Goal: Task Accomplishment & Management: Manage account settings

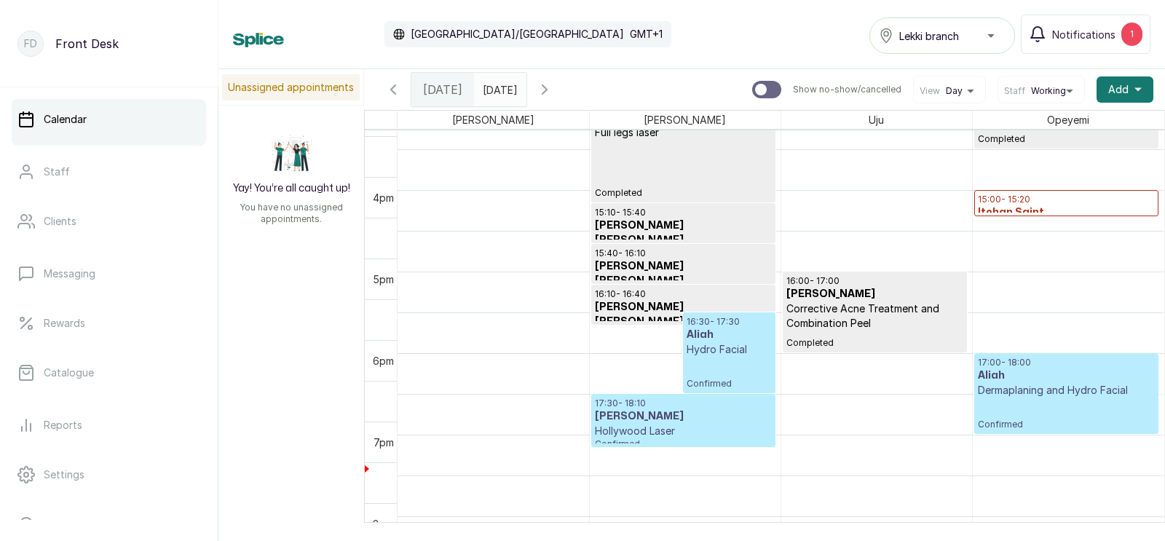
scroll to position [1164, 0]
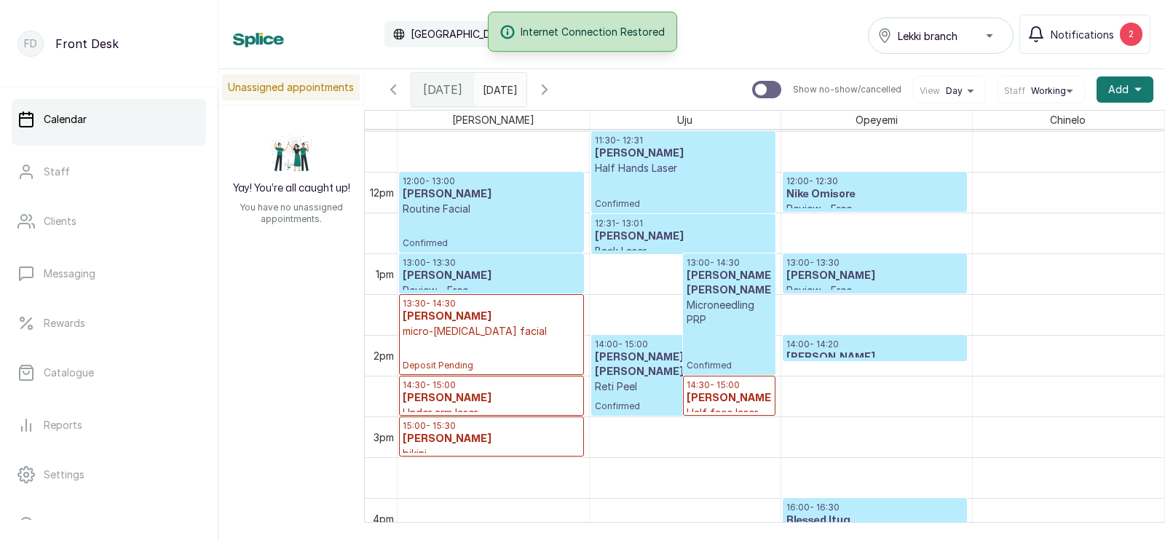
scroll to position [941, 0]
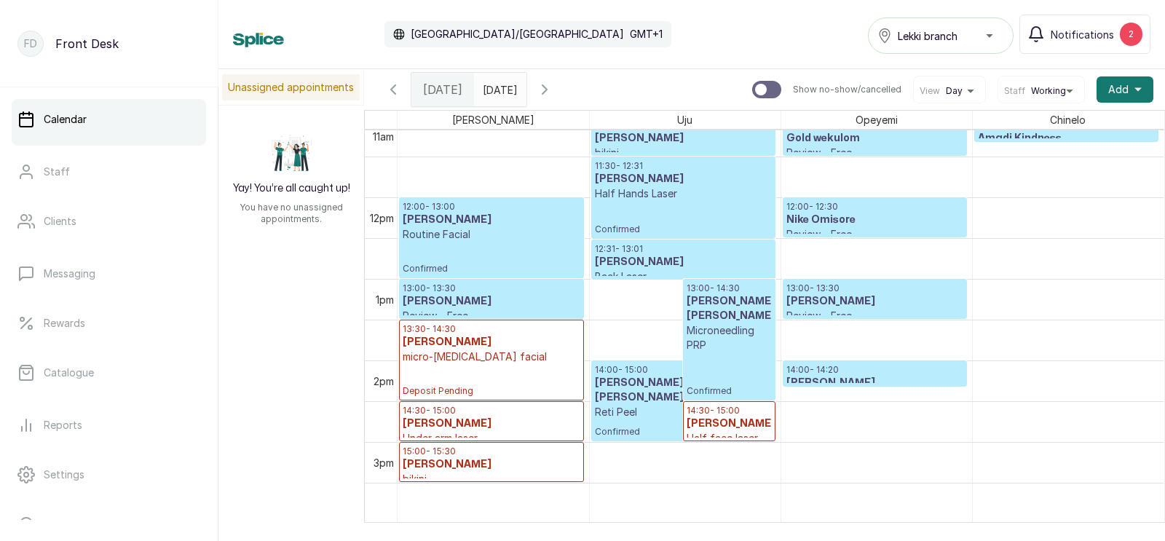
click at [470, 307] on h3 "Maurice Sam" at bounding box center [492, 301] width 178 height 15
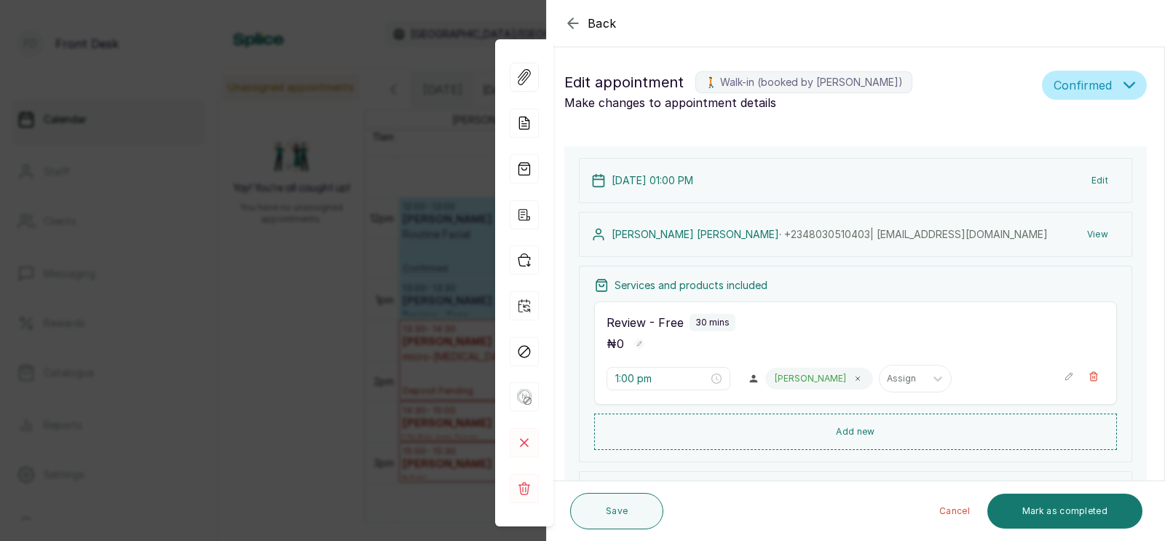
click at [437, 318] on div "Back Appointment Details Edit appointment 🚶 Walk-in (booked by Donna Onyendi) M…" at bounding box center [582, 270] width 1165 height 541
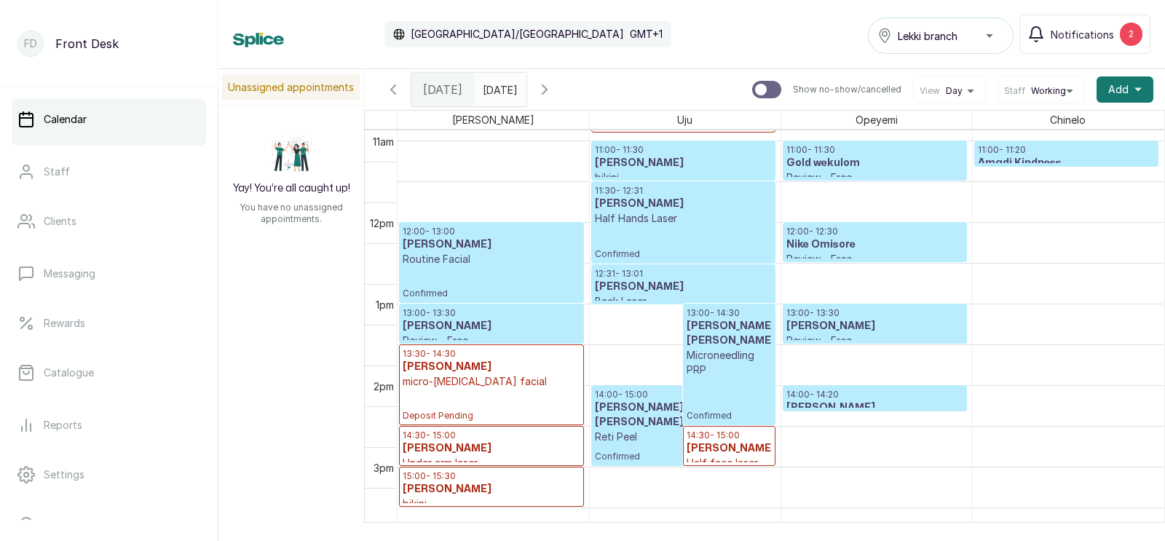
scroll to position [887, 0]
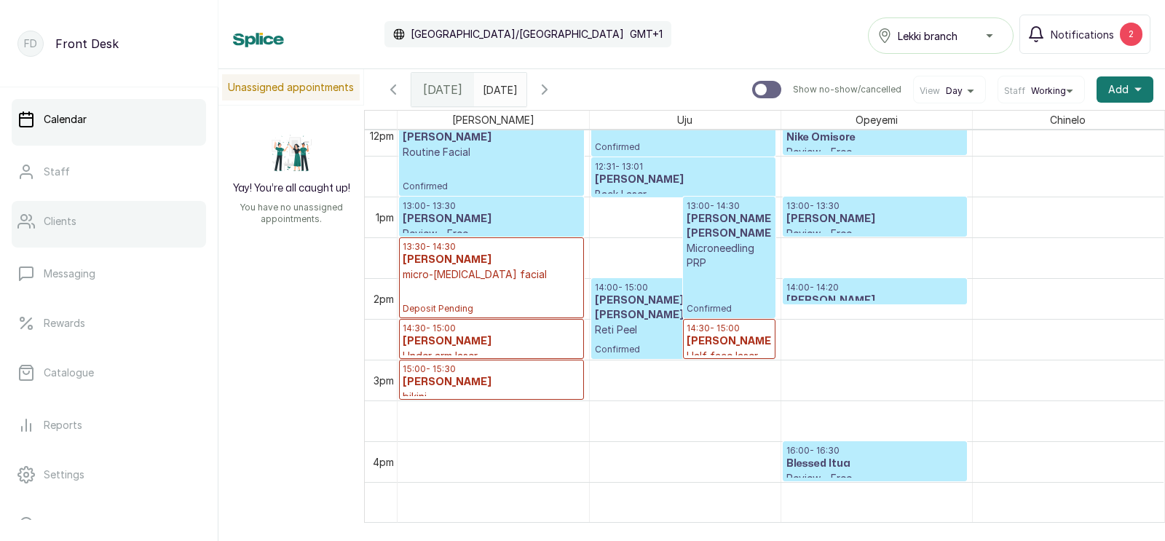
click at [66, 220] on p "Clients" at bounding box center [60, 221] width 33 height 15
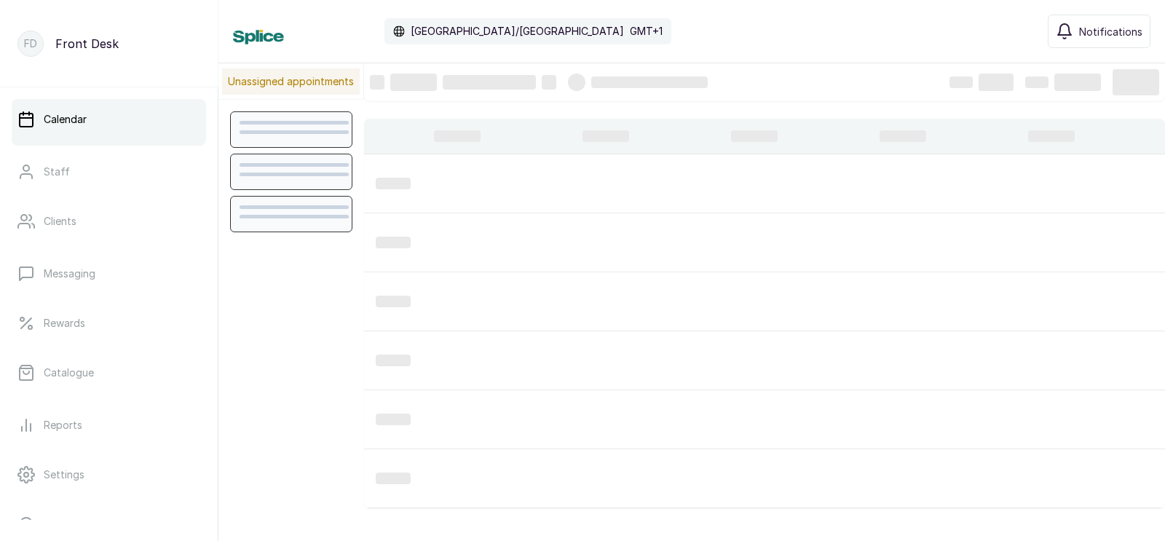
scroll to position [489, 0]
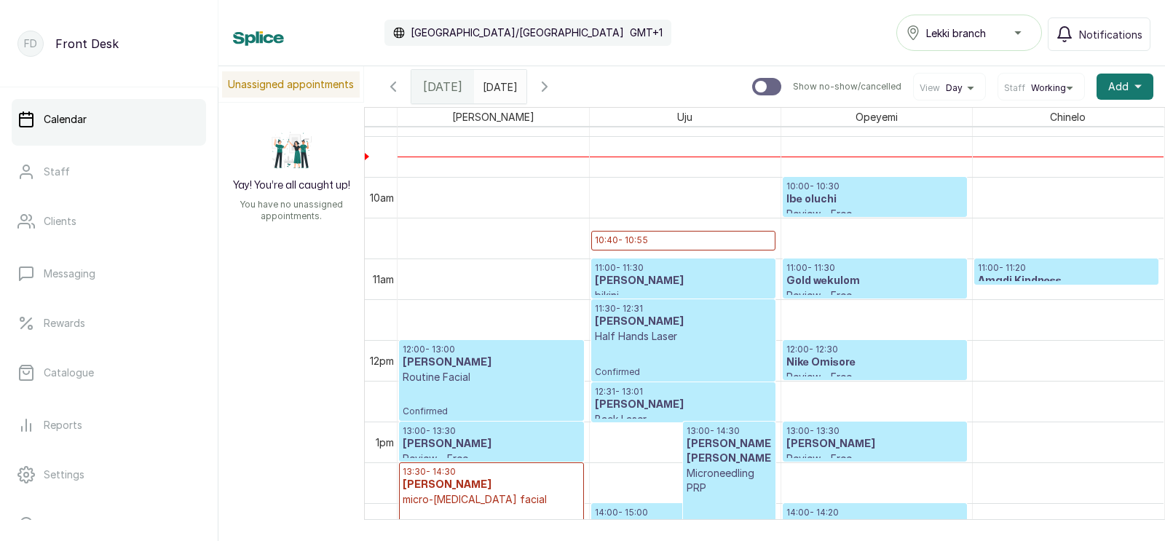
scroll to position [768, 0]
click at [498, 82] on input "text" at bounding box center [486, 83] width 23 height 25
type input "dd/MM/yyyy"
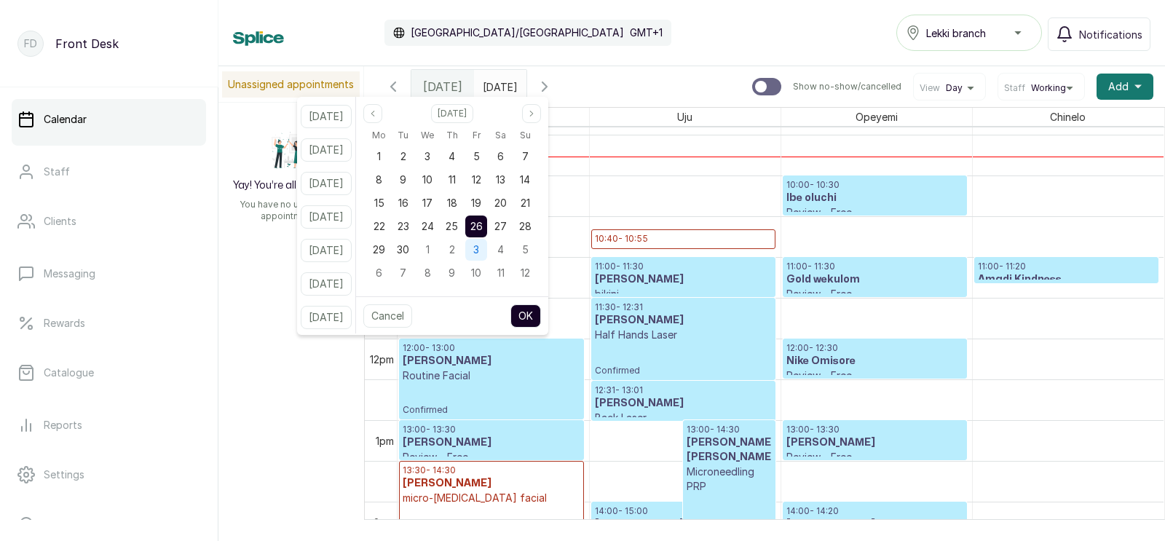
click at [487, 248] on div "3" at bounding box center [476, 250] width 22 height 22
click at [541, 313] on button "OK" at bounding box center [526, 315] width 31 height 23
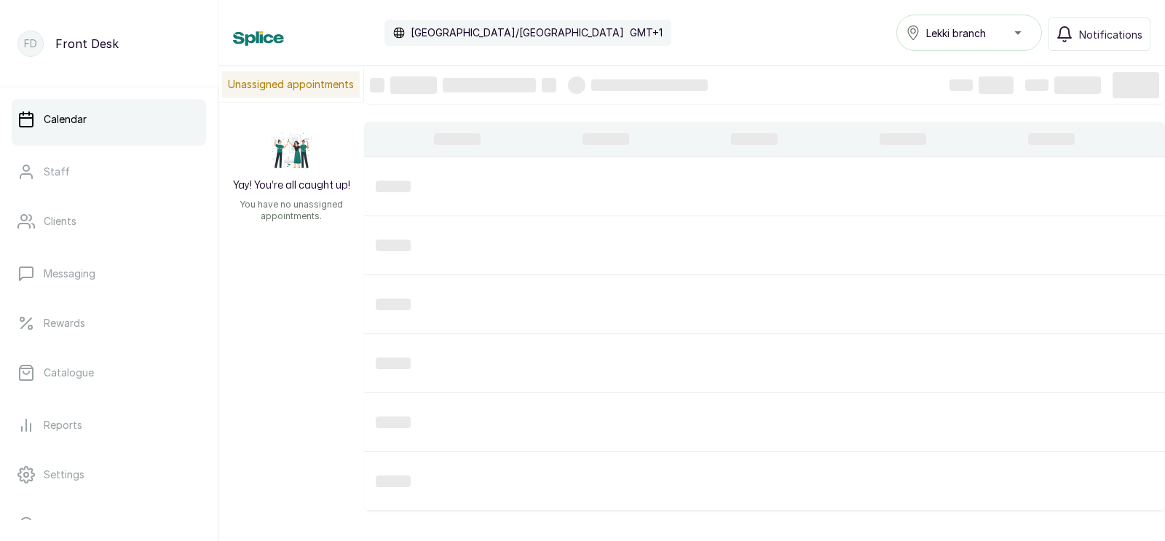
type input "03/10/2025"
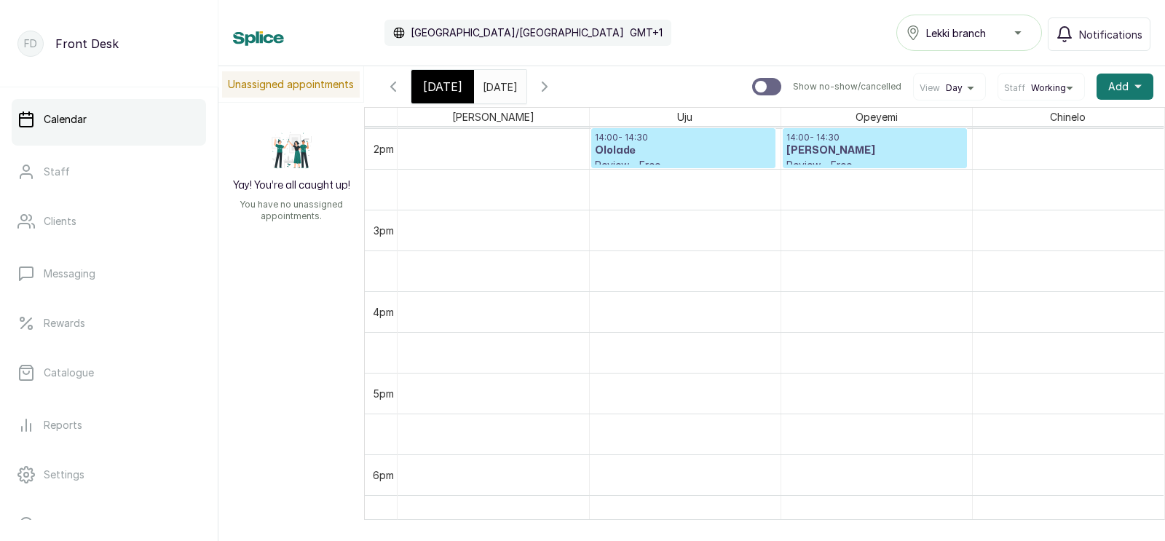
scroll to position [0, 0]
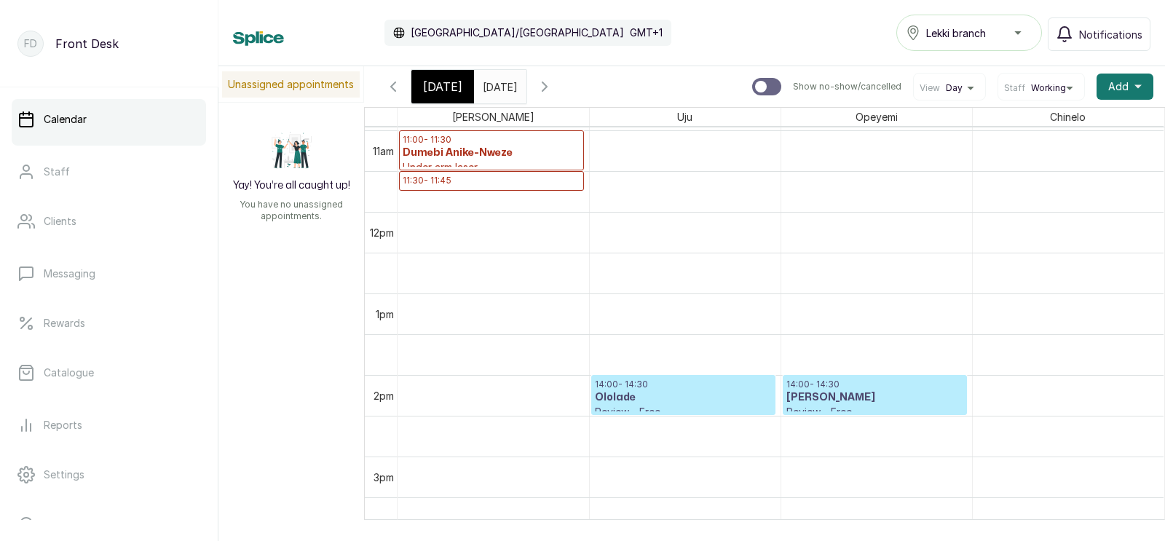
click at [766, 84] on div at bounding box center [761, 87] width 12 height 12
click at [752, 78] on input "Show no-show/cancelled" at bounding box center [752, 77] width 1 height 1
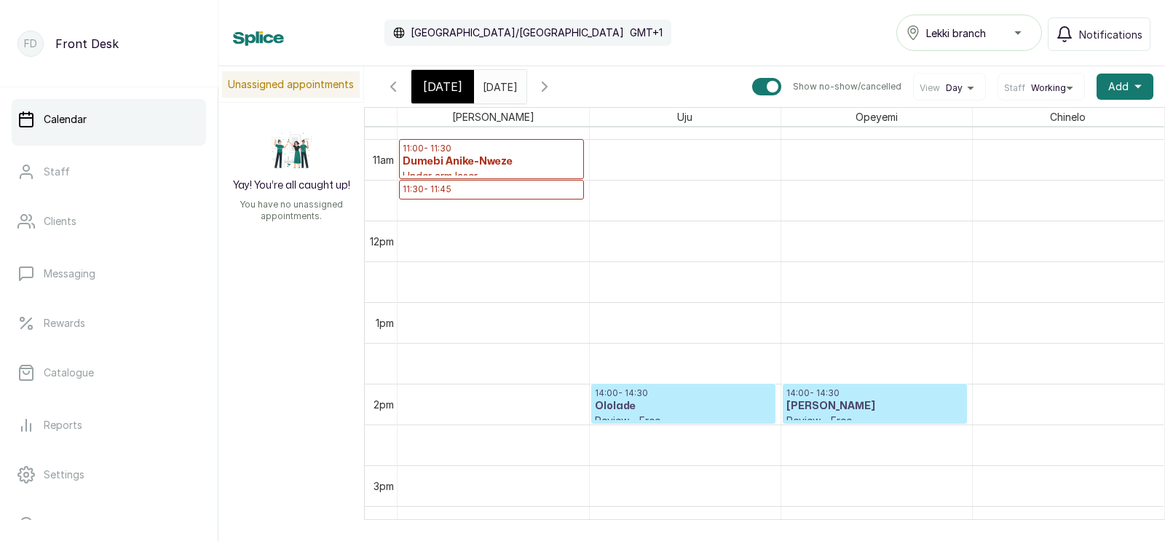
click at [773, 90] on div at bounding box center [773, 87] width 12 height 12
click at [752, 78] on input "Show no-show/cancelled" at bounding box center [752, 77] width 1 height 1
checkbox input "false"
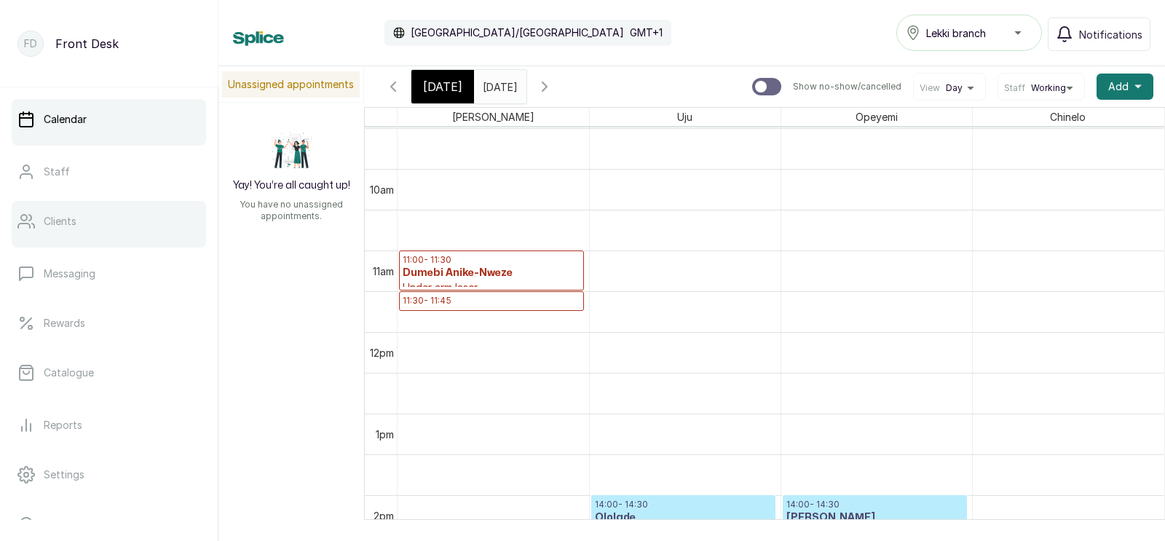
click at [99, 227] on link "Clients" at bounding box center [109, 221] width 194 height 41
